Goal: Transaction & Acquisition: Purchase product/service

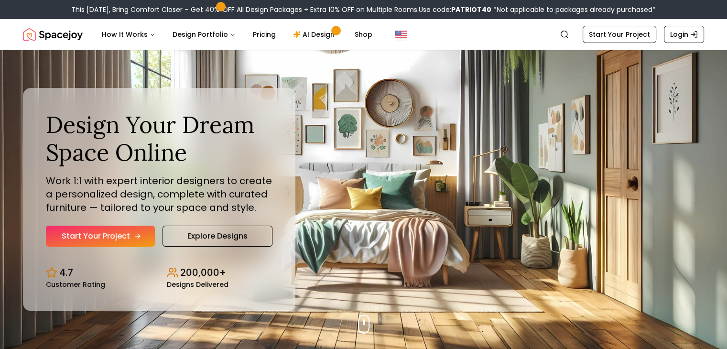
click at [90, 238] on link "Start Your Project" at bounding box center [100, 236] width 109 height 21
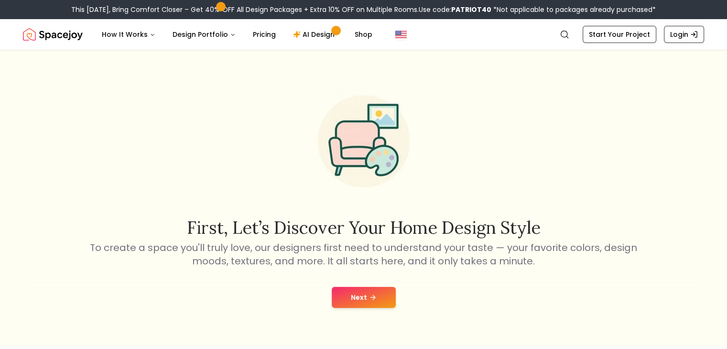
click at [374, 290] on button "Next" at bounding box center [364, 297] width 64 height 21
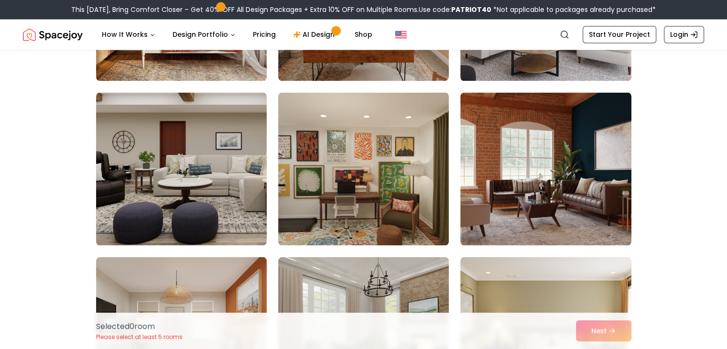
scroll to position [1675, 0]
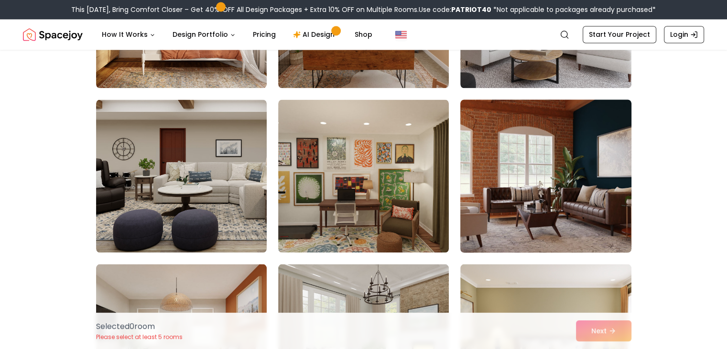
click at [565, 207] on img at bounding box center [545, 176] width 179 height 161
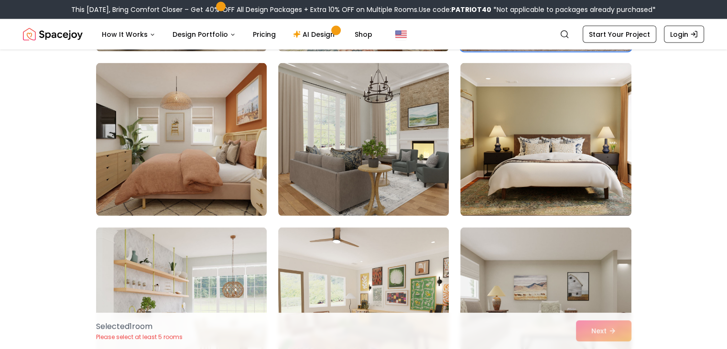
scroll to position [1871, 0]
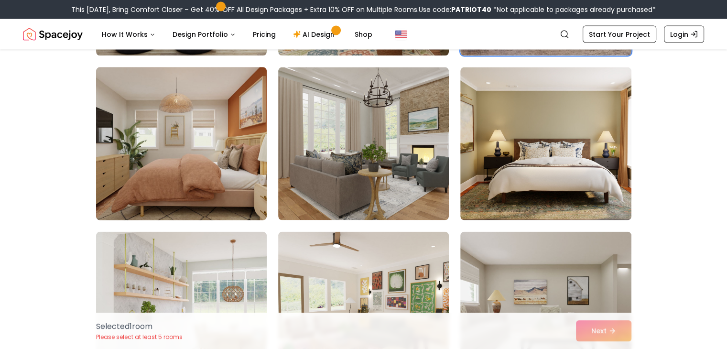
click at [191, 184] on img at bounding box center [181, 144] width 179 height 161
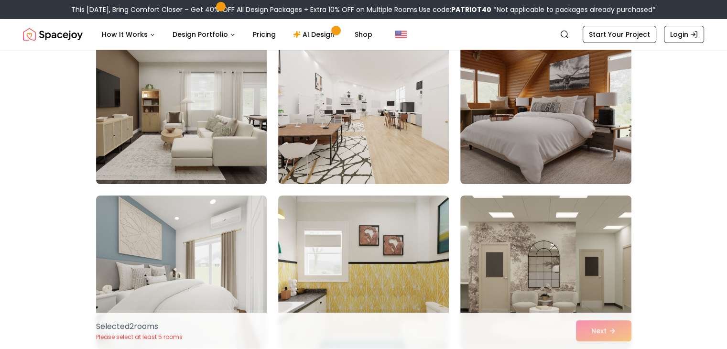
scroll to position [3382, 0]
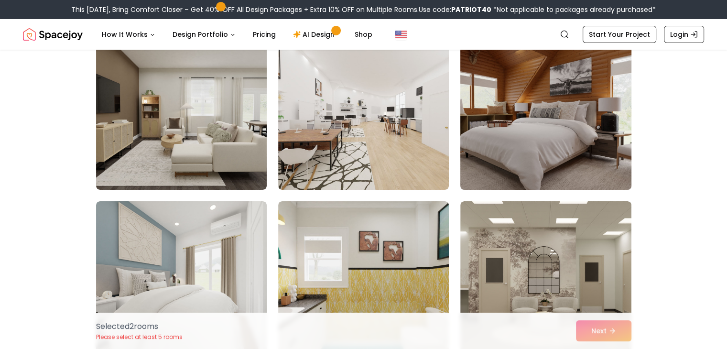
click at [536, 160] on img at bounding box center [545, 113] width 179 height 161
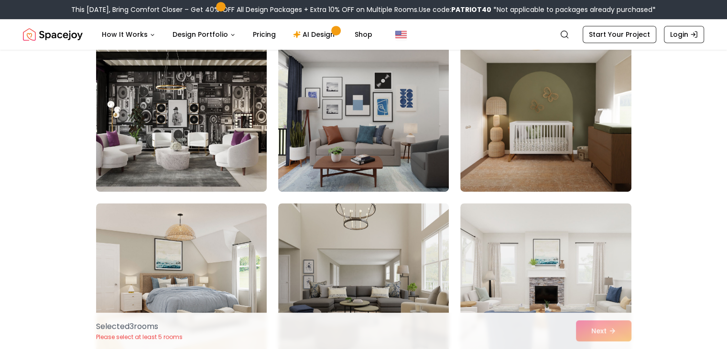
scroll to position [4189, 0]
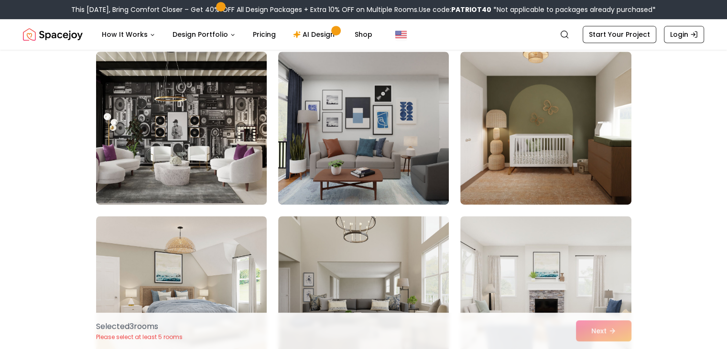
click at [235, 150] on img at bounding box center [181, 128] width 179 height 161
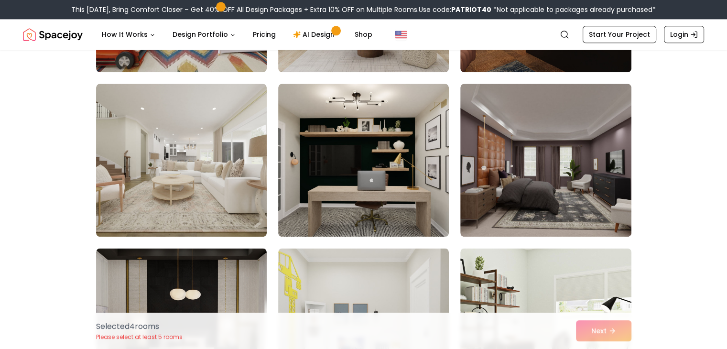
scroll to position [4822, 0]
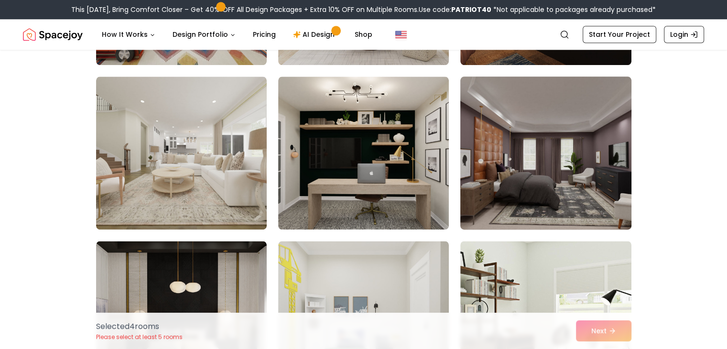
click at [585, 182] on img at bounding box center [545, 153] width 179 height 161
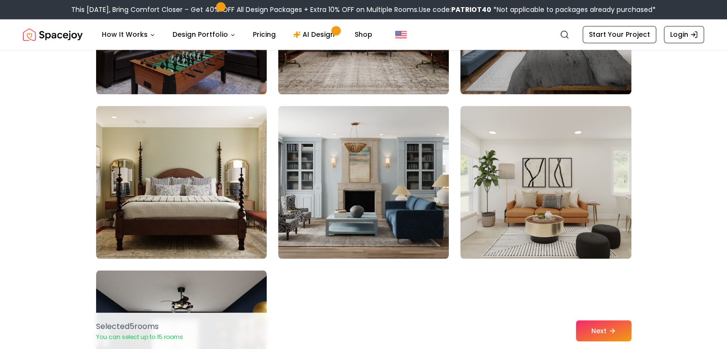
scroll to position [5323, 0]
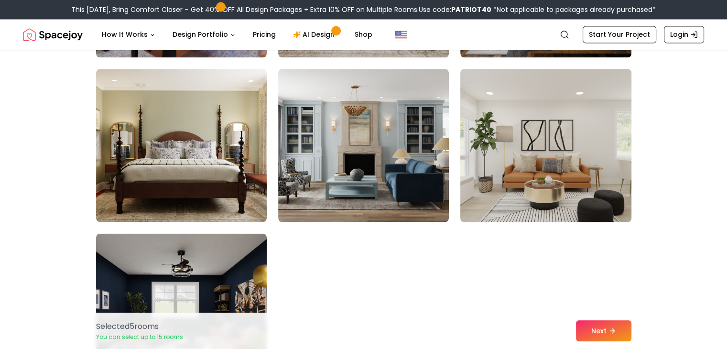
click at [532, 185] on img at bounding box center [545, 145] width 179 height 161
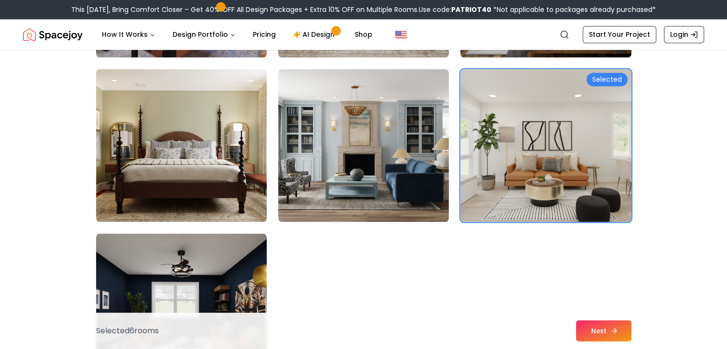
click at [610, 329] on icon at bounding box center [614, 331] width 8 height 8
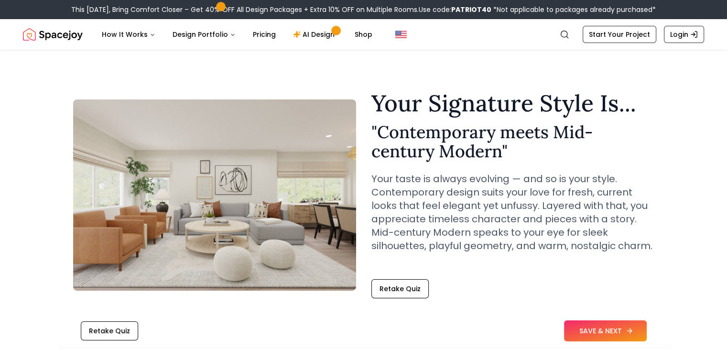
click at [610, 329] on button "SAVE & NEXT" at bounding box center [605, 330] width 83 height 21
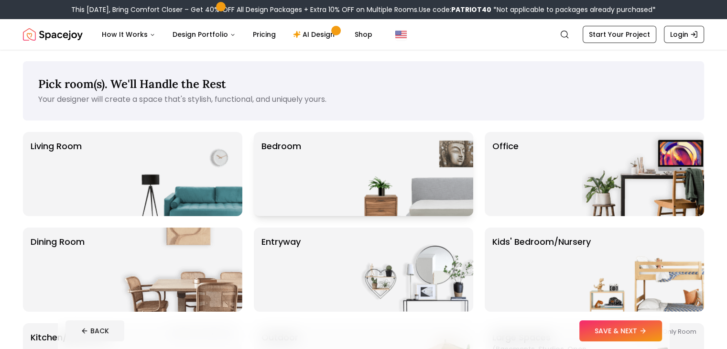
click at [438, 184] on img at bounding box center [412, 174] width 122 height 84
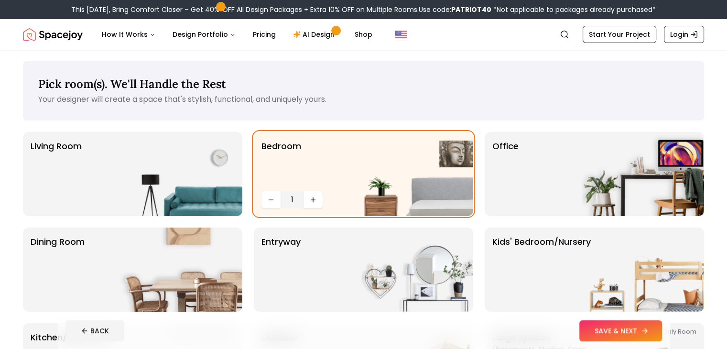
click at [661, 333] on button "SAVE & NEXT" at bounding box center [620, 330] width 83 height 21
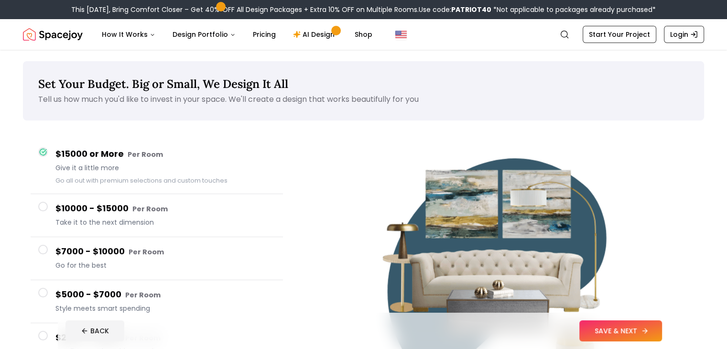
click at [634, 330] on button "SAVE & NEXT" at bounding box center [620, 330] width 83 height 21
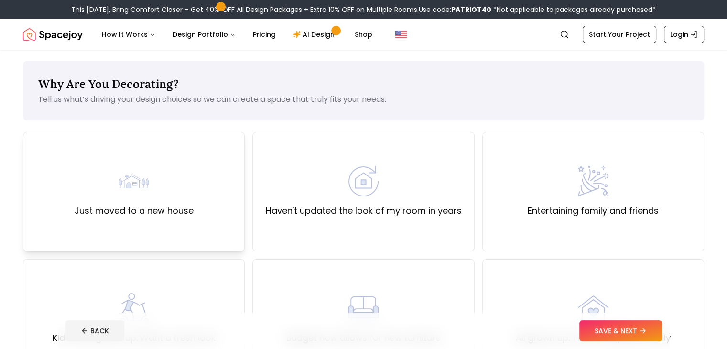
click at [187, 177] on div "Just moved to a new house" at bounding box center [134, 192] width 119 height 52
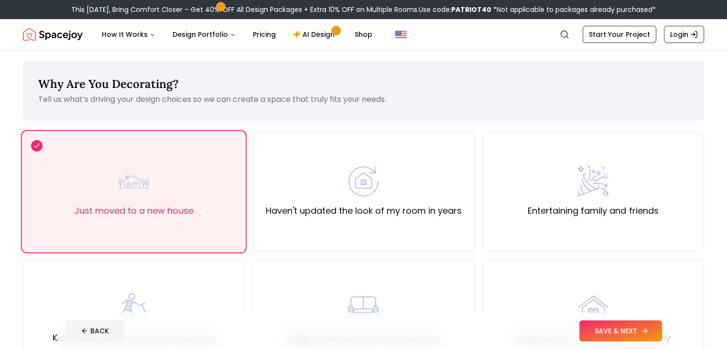
click at [642, 333] on button "SAVE & NEXT" at bounding box center [620, 330] width 83 height 21
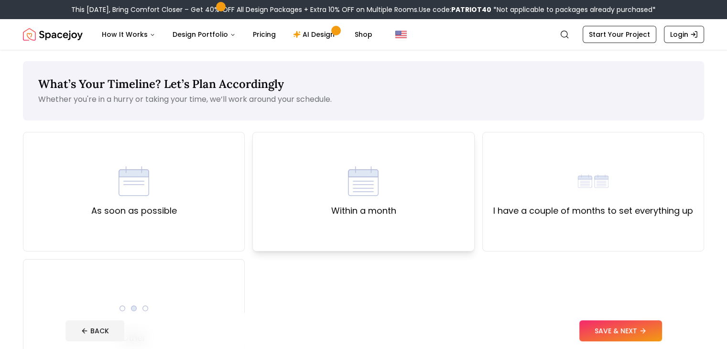
click at [435, 201] on div "Within a month" at bounding box center [363, 191] width 222 height 119
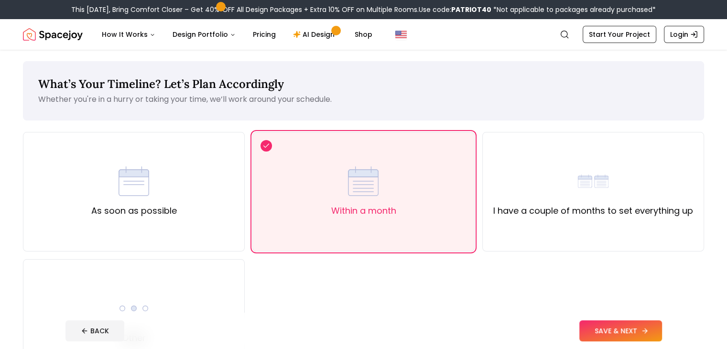
click at [662, 329] on button "SAVE & NEXT" at bounding box center [620, 330] width 83 height 21
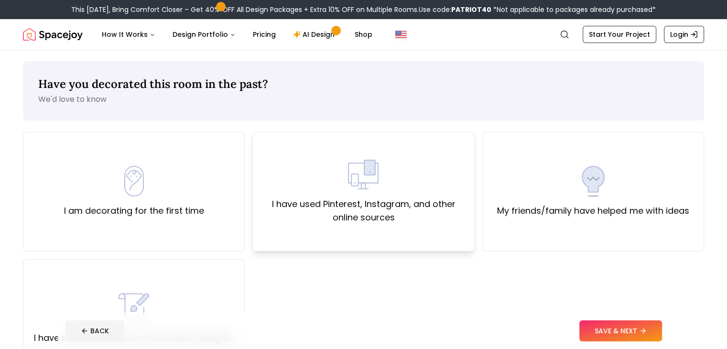
click at [432, 228] on div "I have used Pinterest, Instagram, and other online sources" at bounding box center [363, 191] width 222 height 119
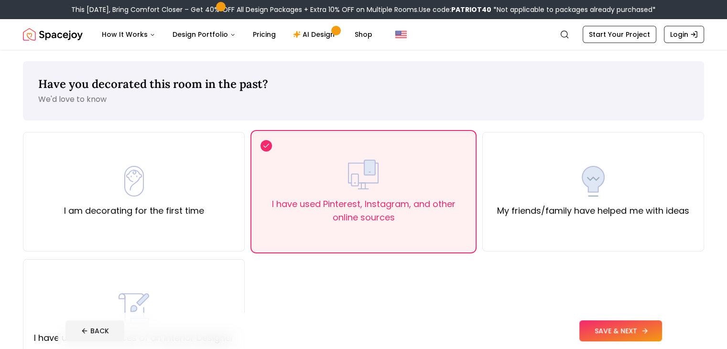
click at [634, 329] on button "SAVE & NEXT" at bounding box center [620, 330] width 83 height 21
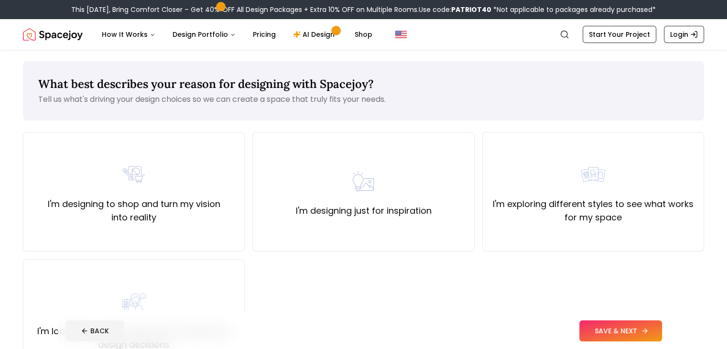
click at [634, 329] on button "SAVE & NEXT" at bounding box center [620, 330] width 83 height 21
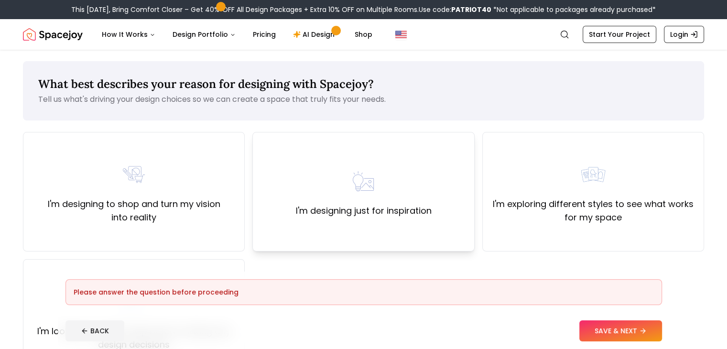
click at [381, 189] on div "I'm designing just for inspiration" at bounding box center [363, 192] width 136 height 52
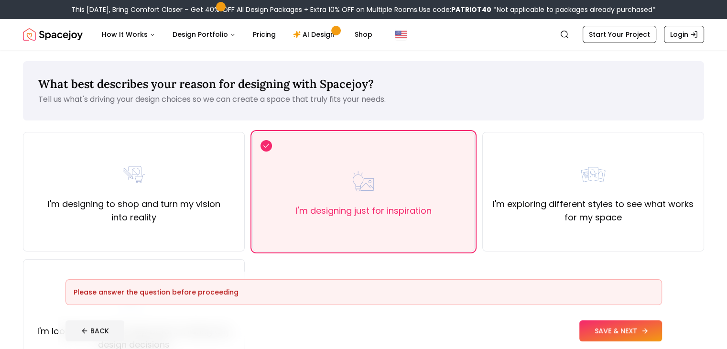
click at [633, 326] on button "SAVE & NEXT" at bounding box center [620, 330] width 83 height 21
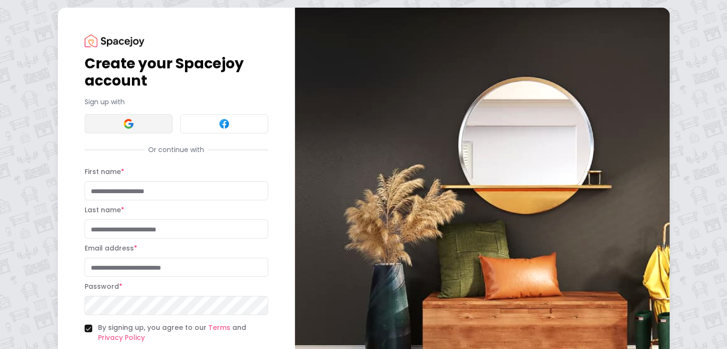
click at [98, 124] on button at bounding box center [129, 123] width 88 height 19
